Goal: Information Seeking & Learning: Learn about a topic

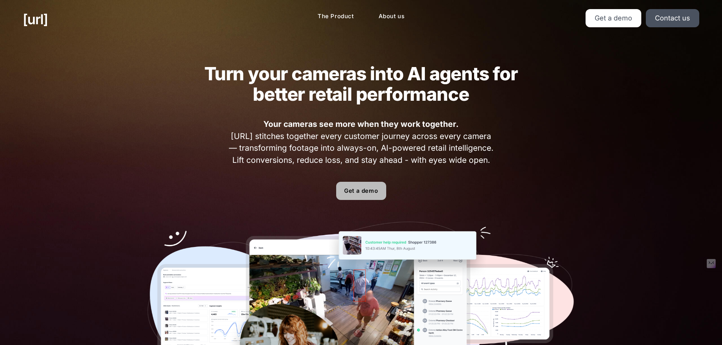
click at [367, 190] on link "Get a demo" at bounding box center [361, 191] width 50 height 18
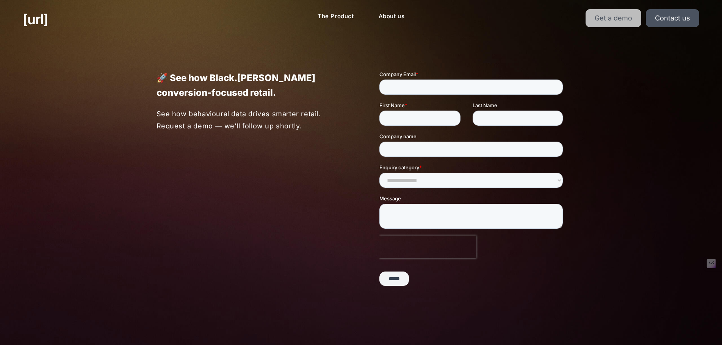
click at [641, 16] on link "Get a demo" at bounding box center [614, 18] width 56 height 18
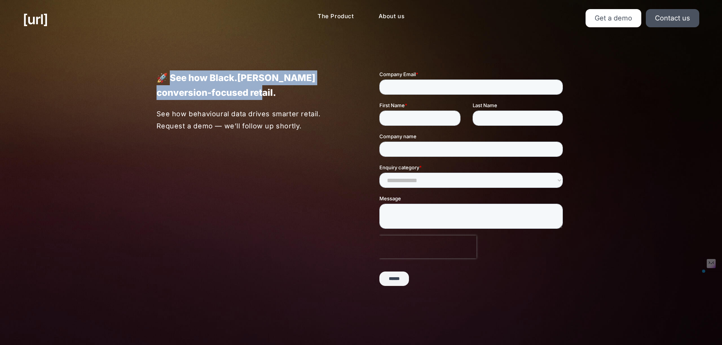
drag, startPoint x: 174, startPoint y: 80, endPoint x: 284, endPoint y: 95, distance: 111.3
click at [284, 95] on p "🚀 See how Black.[PERSON_NAME] conversion-focused retail." at bounding box center [250, 86] width 187 height 30
drag, startPoint x: 243, startPoint y: 93, endPoint x: 172, endPoint y: 75, distance: 73.5
click at [172, 75] on p "🚀 See how Black.[PERSON_NAME] conversion-focused retail." at bounding box center [250, 86] width 187 height 30
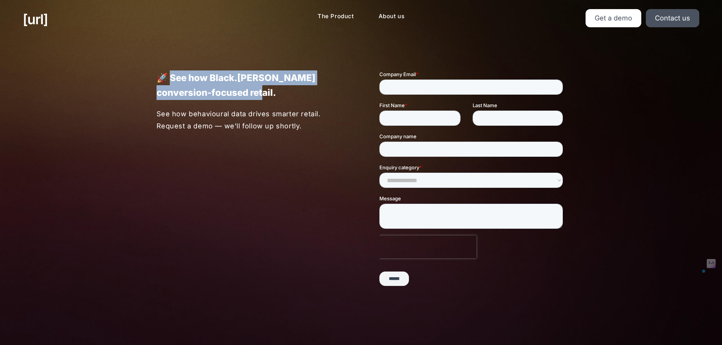
click at [172, 75] on p "🚀 See how Black.[PERSON_NAME] conversion-focused retail." at bounding box center [250, 86] width 187 height 30
drag, startPoint x: 172, startPoint y: 75, endPoint x: 237, endPoint y: 91, distance: 66.6
click at [237, 91] on p "🚀 See how Black.[PERSON_NAME] conversion-focused retail." at bounding box center [250, 86] width 187 height 30
drag, startPoint x: 228, startPoint y: 92, endPoint x: 172, endPoint y: 77, distance: 58.1
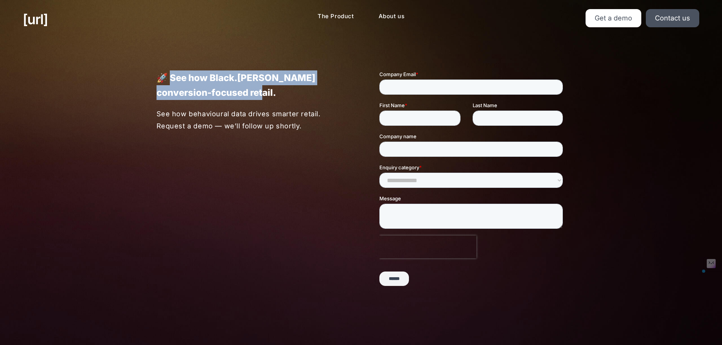
click at [172, 77] on p "🚀 See how Black.[PERSON_NAME] conversion-focused retail." at bounding box center [250, 86] width 187 height 30
drag, startPoint x: 172, startPoint y: 77, endPoint x: 210, endPoint y: 91, distance: 41.1
click at [210, 91] on p "🚀 See how Black.[PERSON_NAME] conversion-focused retail." at bounding box center [250, 86] width 187 height 30
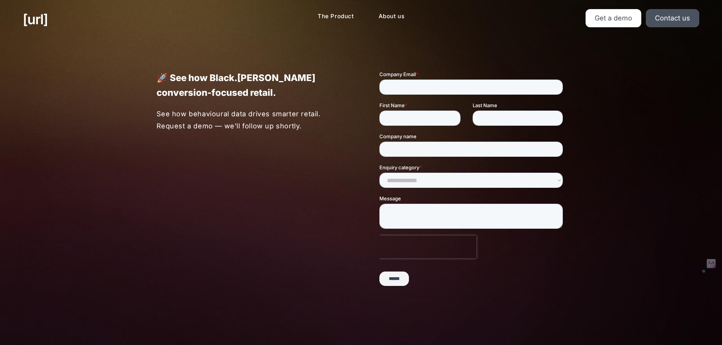
click at [218, 91] on p "🚀 See how Black.[PERSON_NAME] conversion-focused retail." at bounding box center [250, 86] width 187 height 30
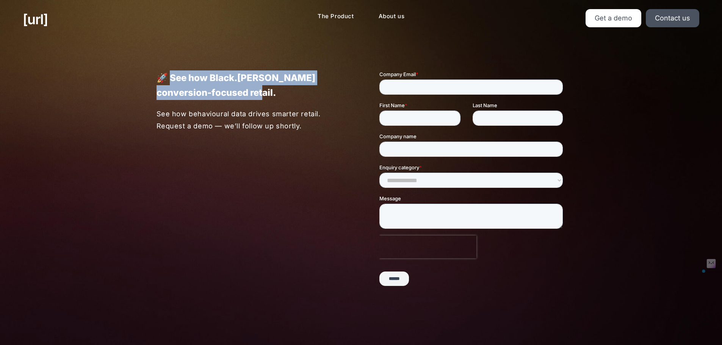
drag, startPoint x: 222, startPoint y: 91, endPoint x: 172, endPoint y: 71, distance: 53.8
click at [172, 71] on p "🚀 See how Black.[PERSON_NAME] conversion-focused retail." at bounding box center [250, 86] width 187 height 30
click at [167, 62] on div at bounding box center [167, 62] width 0 height 0
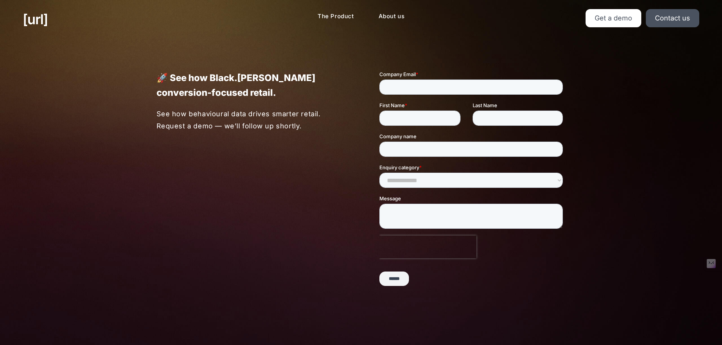
click at [169, 75] on p "🚀 See how Black.[PERSON_NAME] conversion-focused retail." at bounding box center [250, 86] width 187 height 30
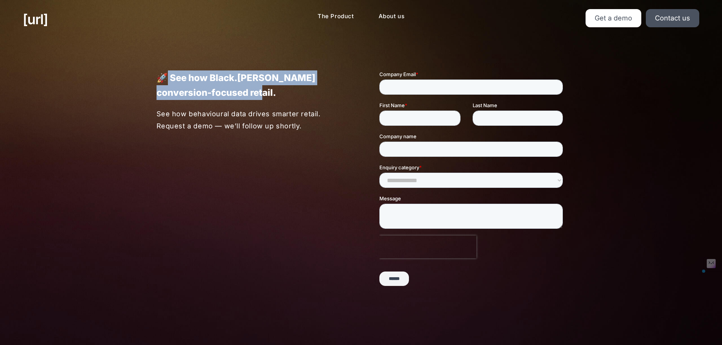
drag, startPoint x: 170, startPoint y: 73, endPoint x: 237, endPoint y: 91, distance: 69.5
click at [237, 91] on p "🚀 See how Black.[PERSON_NAME] conversion-focused retail." at bounding box center [250, 86] width 187 height 30
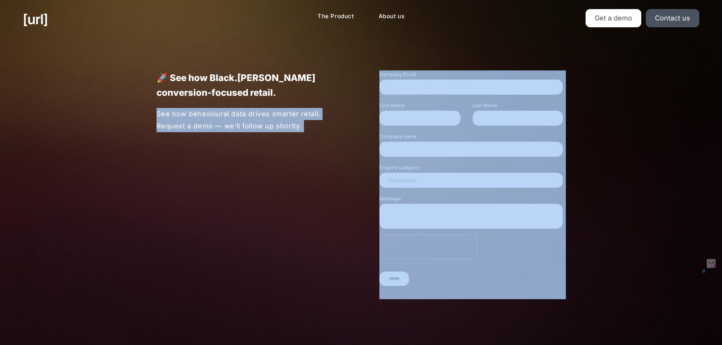
drag, startPoint x: 156, startPoint y: 115, endPoint x: 343, endPoint y: 143, distance: 188.9
click at [343, 143] on div "🚀 See how Black.[PERSON_NAME] conversion-focused retail. See how behavioural da…" at bounding box center [361, 185] width 455 height 293
click at [338, 130] on div at bounding box center [338, 130] width 0 height 0
